Goal: Information Seeking & Learning: Check status

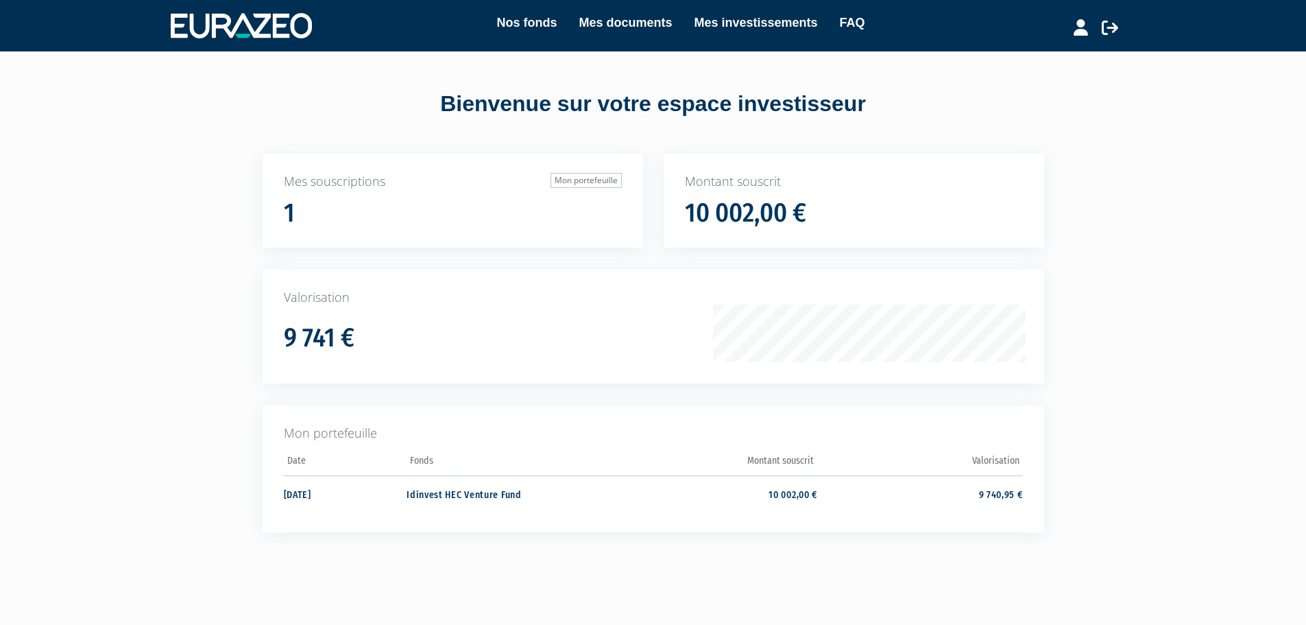
click at [1003, 496] on td "9 740,95 €" at bounding box center [919, 493] width 205 height 36
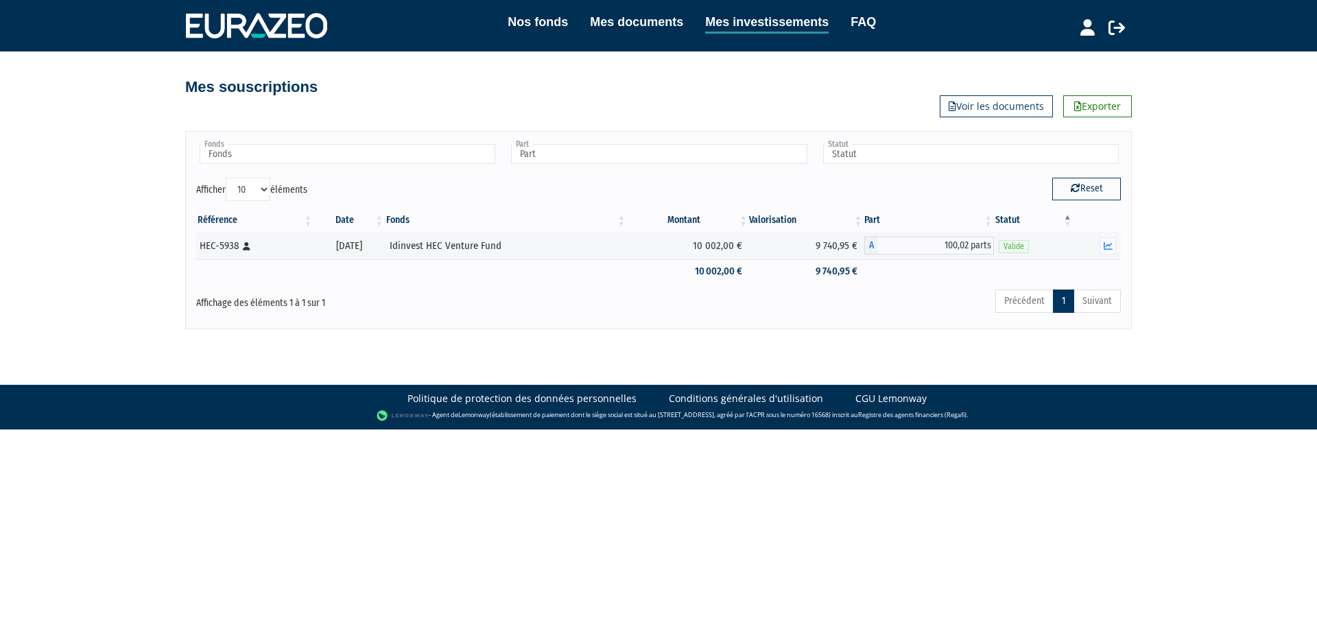
click at [1108, 248] on icon "button" at bounding box center [1107, 245] width 9 height 9
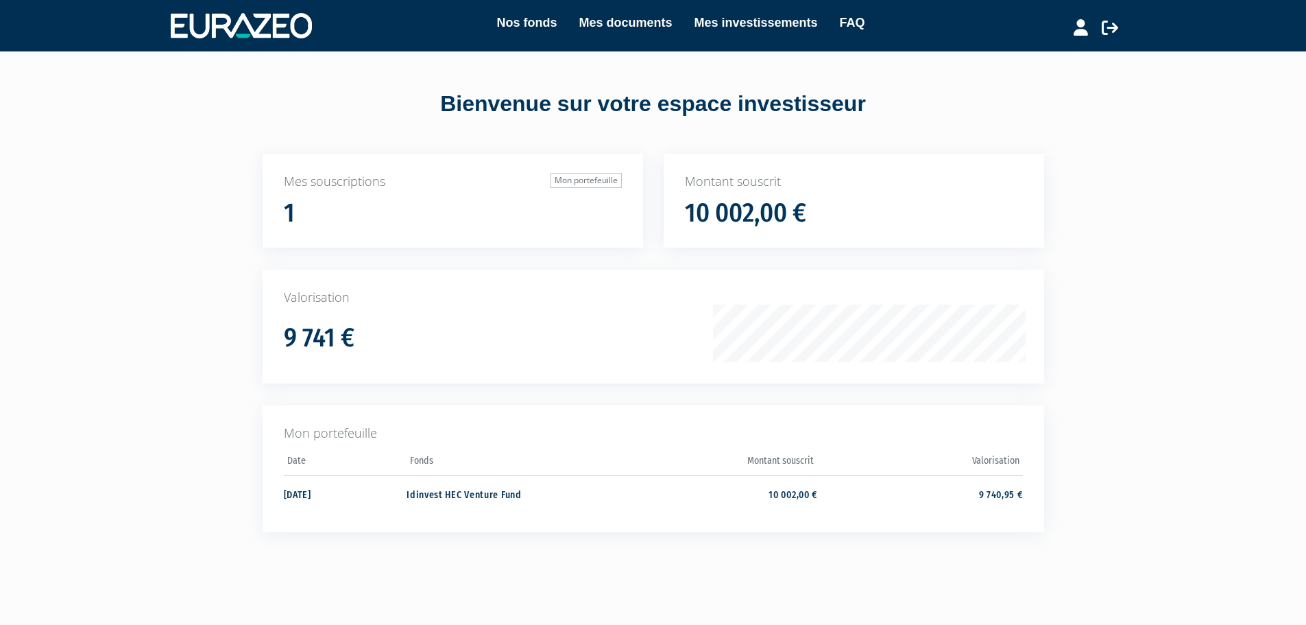
click at [998, 493] on td "9 740,95 €" at bounding box center [919, 493] width 205 height 36
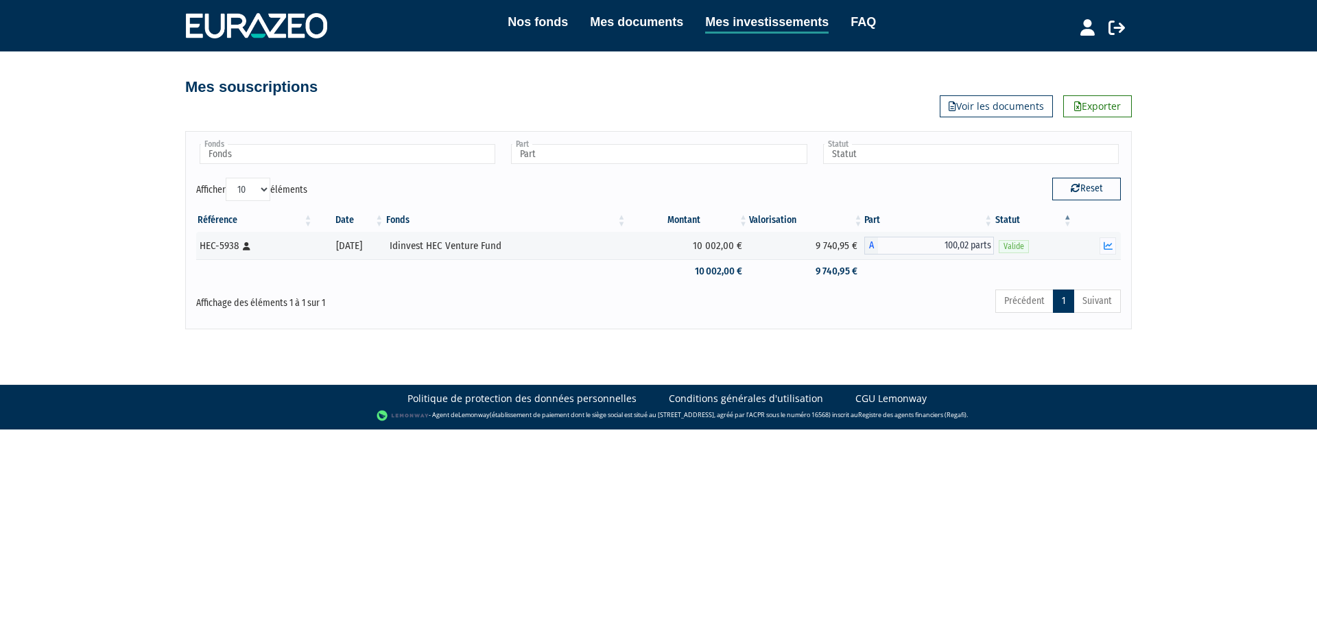
click at [1114, 245] on button "button" at bounding box center [1107, 245] width 16 height 17
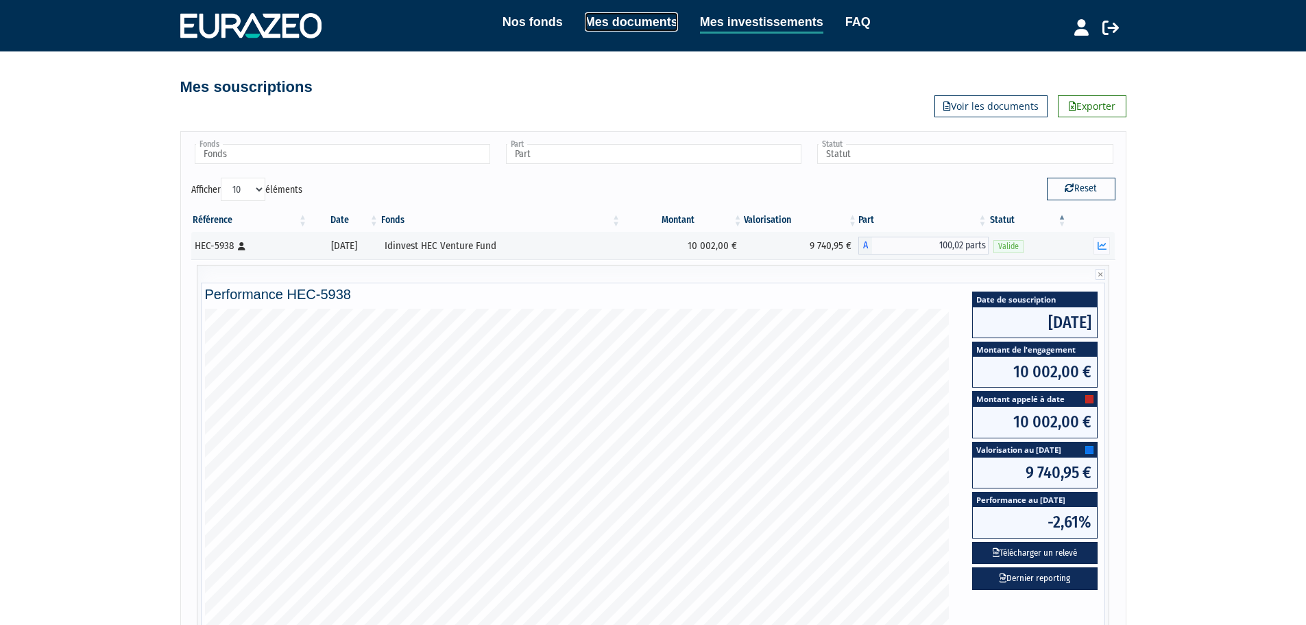
click at [608, 19] on link "Mes documents" at bounding box center [631, 21] width 93 height 19
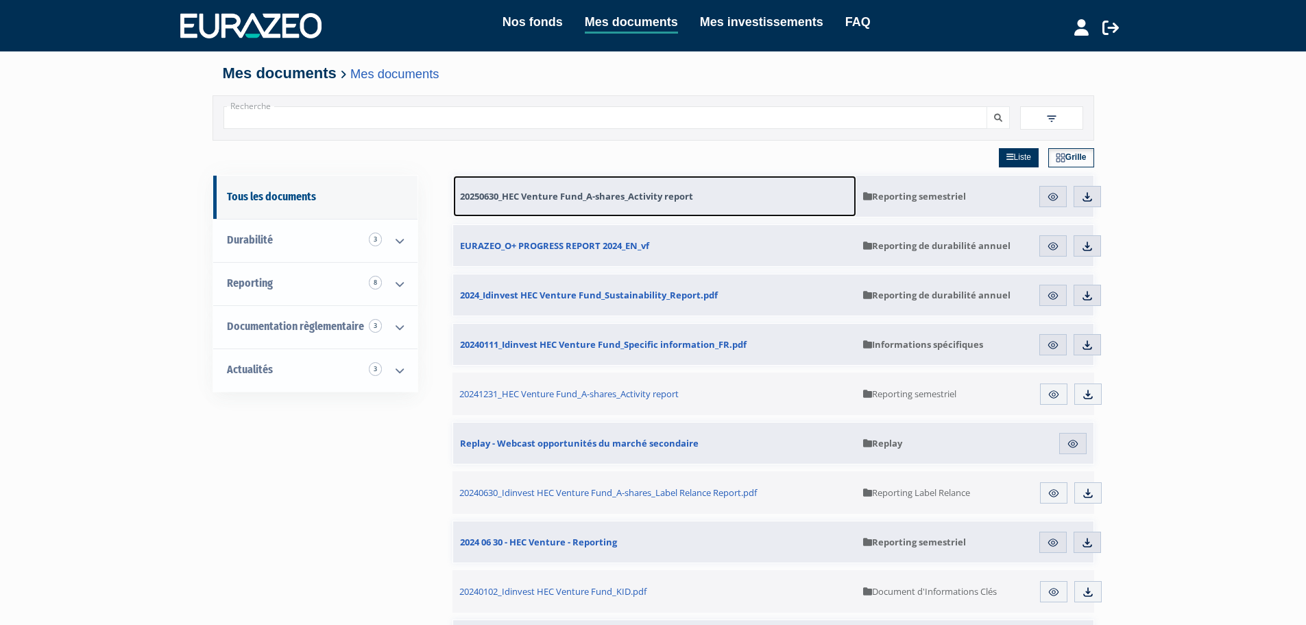
click at [588, 196] on span "20250630_HEC Venture Fund_A-shares_Activity report" at bounding box center [576, 196] width 233 height 12
